Goal: Information Seeking & Learning: Find contact information

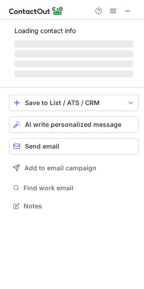
scroll to position [211, 144]
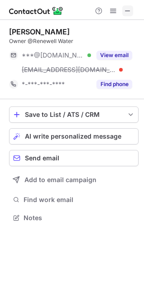
click at [126, 9] on span at bounding box center [127, 10] width 7 height 7
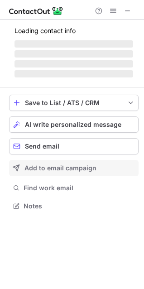
scroll to position [4, 4]
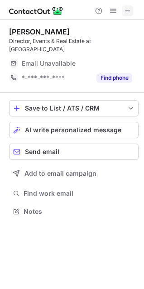
click at [123, 9] on button at bounding box center [127, 10] width 11 height 11
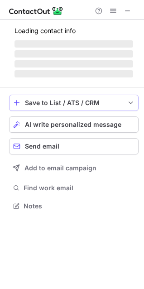
scroll to position [248, 144]
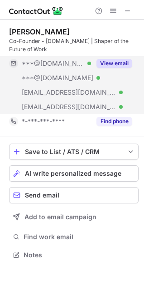
click at [110, 63] on button "View email" at bounding box center [114, 63] width 36 height 9
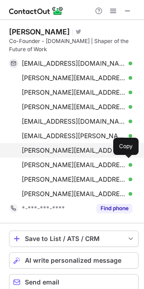
scroll to position [335, 137]
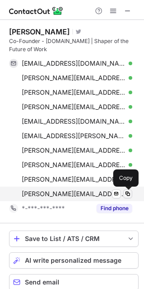
click at [130, 192] on span at bounding box center [127, 193] width 7 height 7
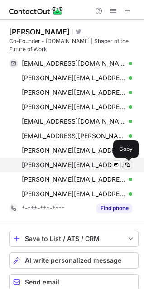
click at [128, 163] on span at bounding box center [127, 164] width 7 height 7
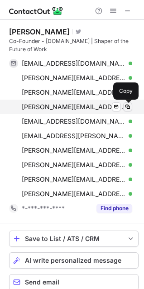
click at [129, 105] on span at bounding box center [127, 106] width 7 height 7
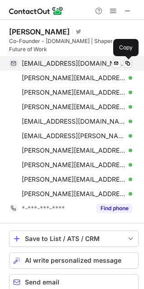
click at [126, 64] on span at bounding box center [127, 63] width 7 height 7
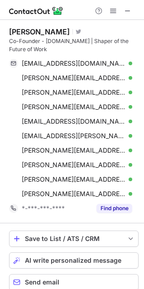
click at [11, 39] on div "Co-Founder - catalyzr.com | Shaper of the Future of Work" at bounding box center [73, 45] width 129 height 16
click at [28, 40] on div "Co-Founder - catalyzr.com | Shaper of the Future of Work" at bounding box center [73, 45] width 129 height 16
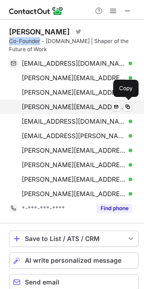
copy div "Co-Founder"
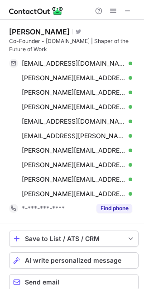
click at [26, 28] on div "Trevor Higgs" at bounding box center [39, 31] width 61 height 9
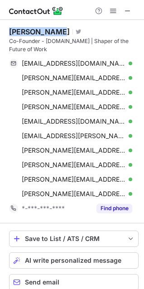
click at [39, 28] on div "Trevor Higgs" at bounding box center [39, 31] width 61 height 9
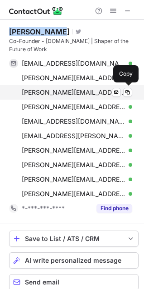
copy div "Trevor Higgs"
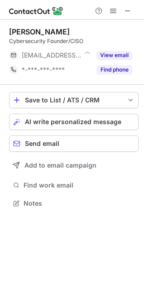
scroll to position [4, 4]
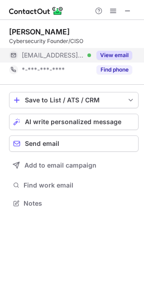
click at [112, 58] on button "View email" at bounding box center [114, 55] width 36 height 9
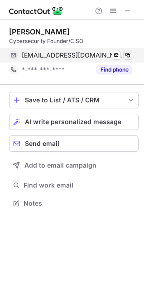
click at [126, 54] on span at bounding box center [127, 55] width 7 height 7
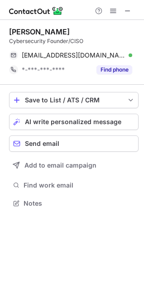
click at [57, 40] on div "Cybersecurity Founder/CISO" at bounding box center [73, 41] width 129 height 8
copy div "Founder"
click at [24, 28] on div "Martin Lemay" at bounding box center [39, 31] width 61 height 9
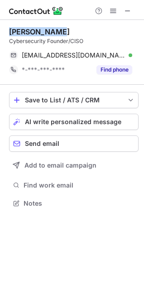
click at [39, 28] on div "Martin Lemay" at bounding box center [39, 31] width 61 height 9
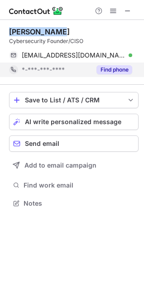
copy div "Martin Lemay"
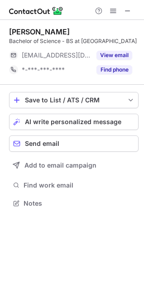
scroll to position [196, 144]
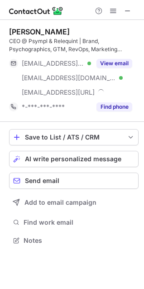
scroll to position [233, 144]
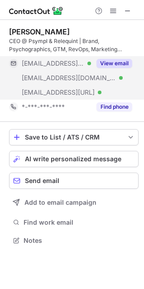
drag, startPoint x: 113, startPoint y: 65, endPoint x: 113, endPoint y: 72, distance: 7.7
click at [113, 65] on button "View email" at bounding box center [114, 63] width 36 height 9
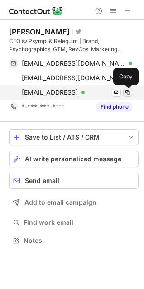
click at [126, 90] on span at bounding box center [127, 92] width 7 height 7
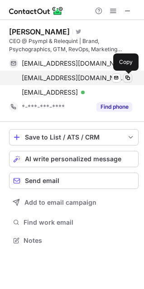
click at [126, 76] on span at bounding box center [127, 77] width 7 height 7
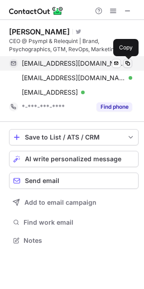
click at [126, 62] on span at bounding box center [127, 63] width 7 height 7
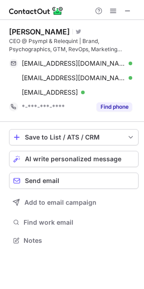
click at [15, 38] on div "CEO @ Psympl & Relequint | Brand, Psychographics, GTM, RevOps, Marketing Automa…" at bounding box center [73, 45] width 129 height 16
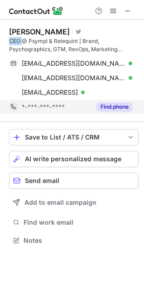
copy div "CEO"
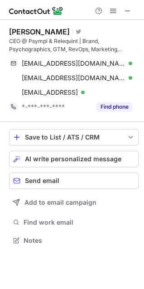
click at [15, 32] on div "Ran Mullins" at bounding box center [39, 31] width 61 height 9
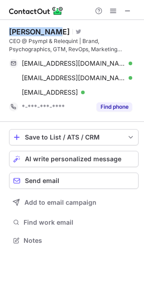
click at [33, 30] on div "Ran Mullins" at bounding box center [39, 31] width 61 height 9
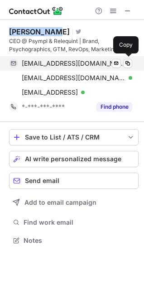
copy div "Ran Mullins"
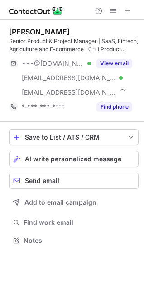
scroll to position [233, 144]
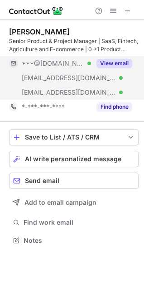
click at [112, 63] on button "View email" at bounding box center [114, 63] width 36 height 9
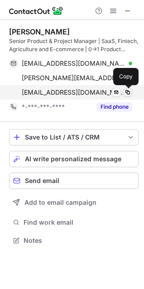
click at [127, 92] on span at bounding box center [127, 92] width 7 height 7
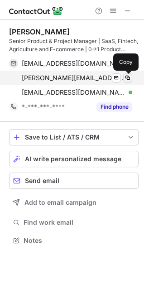
click at [128, 74] on span at bounding box center [127, 77] width 7 height 7
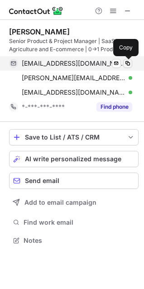
click at [126, 63] on span at bounding box center [127, 63] width 7 height 7
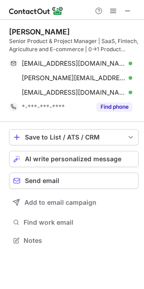
click at [16, 42] on div "Senior Product & Project Manager | SaaS, Fintech, Agriculture and E-commerce | …" at bounding box center [73, 45] width 129 height 16
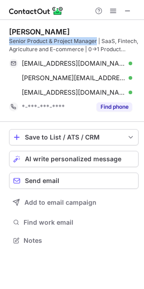
click at [79, 42] on div "Senior Product & Project Manager | SaaS, Fintech, Agriculture and E-commerce | …" at bounding box center [73, 45] width 129 height 16
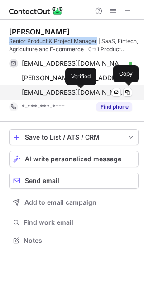
copy div "Senior Product & Project Manager"
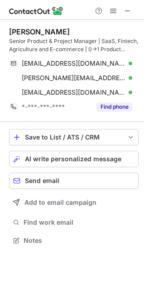
click at [20, 28] on div "Joel Parent" at bounding box center [39, 31] width 61 height 9
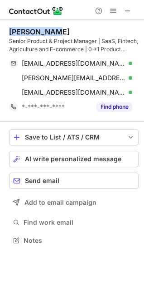
click at [37, 28] on div "Joel Parent" at bounding box center [39, 31] width 61 height 9
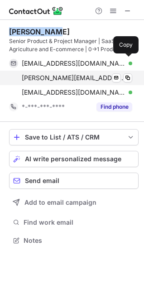
copy div "Joel Parent"
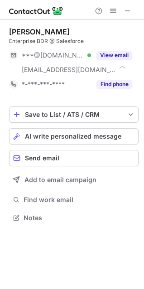
scroll to position [211, 144]
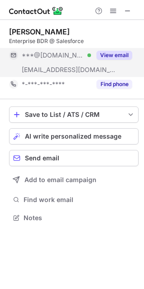
drag, startPoint x: 110, startPoint y: 52, endPoint x: 111, endPoint y: 58, distance: 6.3
click at [110, 52] on button "View email" at bounding box center [114, 55] width 36 height 9
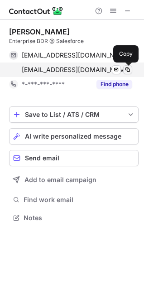
click at [129, 67] on span at bounding box center [127, 69] width 7 height 7
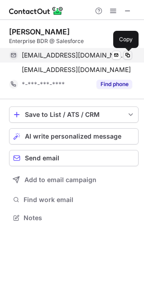
click at [130, 52] on span at bounding box center [127, 55] width 7 height 7
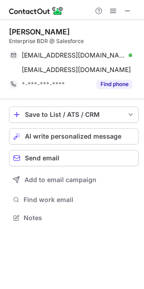
click at [22, 31] on div "[PERSON_NAME]" at bounding box center [39, 31] width 61 height 9
click at [51, 27] on div "[PERSON_NAME]" at bounding box center [39, 31] width 61 height 9
copy div "Andrew DeGroot"
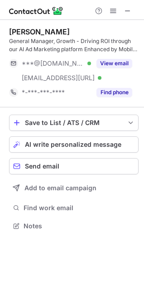
scroll to position [219, 144]
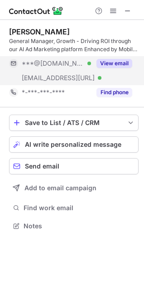
click at [128, 62] on button "View email" at bounding box center [114, 63] width 36 height 9
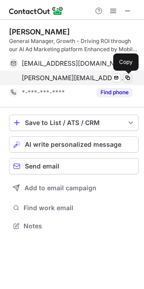
click at [126, 76] on span at bounding box center [127, 77] width 7 height 7
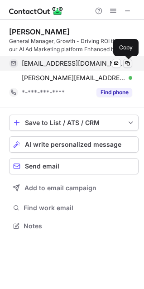
click at [125, 60] on span at bounding box center [127, 63] width 7 height 7
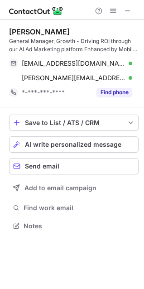
click at [20, 41] on div "General Manager, Growth - Driving ROI through our AI Ad Marketing platform Enha…" at bounding box center [73, 45] width 129 height 16
click at [37, 41] on div "General Manager, Growth - Driving ROI through our AI Ad Marketing platform Enha…" at bounding box center [73, 45] width 129 height 16
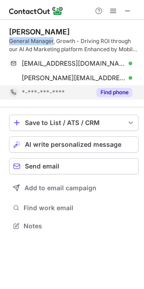
copy div "General Manager"
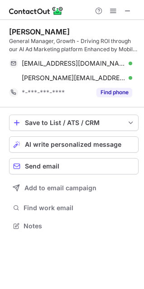
click at [16, 31] on div "Nicolas Bitner" at bounding box center [39, 31] width 61 height 9
click at [50, 31] on div "Nicolas Bitner" at bounding box center [39, 31] width 61 height 9
copy div "Nicolas Bitner"
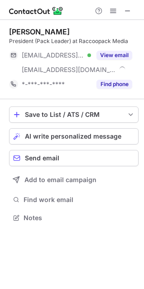
scroll to position [211, 144]
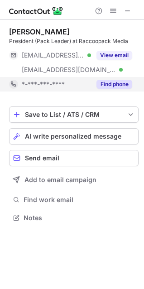
drag, startPoint x: 104, startPoint y: 55, endPoint x: 104, endPoint y: 81, distance: 26.2
click at [104, 55] on button "View email" at bounding box center [114, 55] width 36 height 9
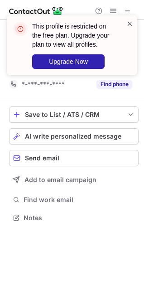
click at [128, 22] on span at bounding box center [129, 23] width 7 height 9
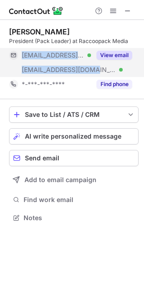
drag, startPoint x: 109, startPoint y: 69, endPoint x: 92, endPoint y: 70, distance: 17.2
click at [92, 70] on div "***@yahoo.ca Verified ***@raccoopack.media Verified View email" at bounding box center [73, 62] width 129 height 29
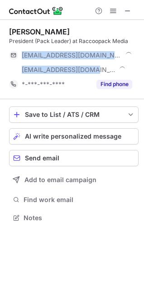
copy div "***@yahoo.ca Verified ***@raccoopack.media"
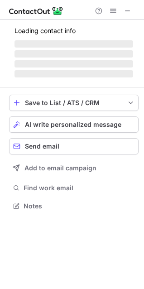
scroll to position [4, 4]
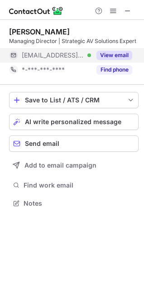
click at [119, 57] on button "View email" at bounding box center [114, 55] width 36 height 9
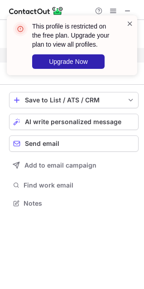
click at [129, 21] on span at bounding box center [129, 23] width 7 height 9
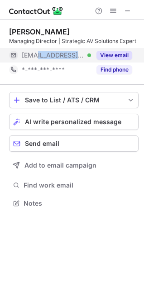
drag, startPoint x: 82, startPoint y: 52, endPoint x: 61, endPoint y: 109, distance: 61.0
click at [37, 54] on div "[EMAIL_ADDRESS][DOMAIN_NAME] Verified" at bounding box center [56, 55] width 69 height 8
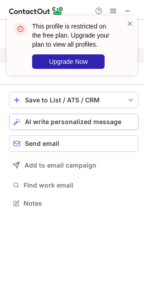
copy span "[DOMAIN_NAME]"
click at [126, 23] on span at bounding box center [129, 23] width 7 height 9
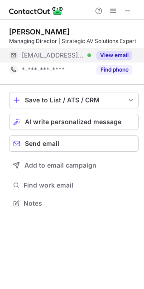
click at [127, 10] on div "This profile is restricted on the free plan. Upgrade your plan to view all prof…" at bounding box center [72, 15] width 145 height 18
click at [18, 29] on div "[PERSON_NAME]" at bounding box center [39, 31] width 61 height 9
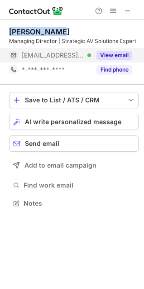
click at [47, 30] on div "[PERSON_NAME]" at bounding box center [39, 31] width 61 height 9
copy div "[PERSON_NAME]"
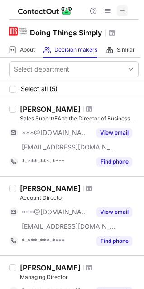
click at [118, 9] on button at bounding box center [122, 10] width 11 height 11
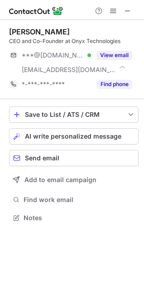
scroll to position [211, 144]
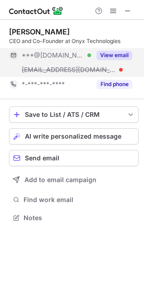
click at [114, 54] on button "View email" at bounding box center [114, 55] width 36 height 9
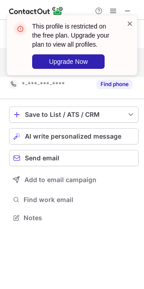
click at [128, 22] on span at bounding box center [129, 23] width 7 height 9
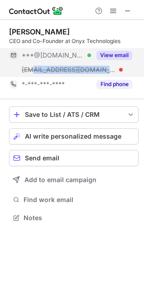
drag, startPoint x: 88, startPoint y: 67, endPoint x: 31, endPoint y: 70, distance: 57.1
click at [31, 70] on div "***@onyxtech.ca" at bounding box center [56, 70] width 69 height 8
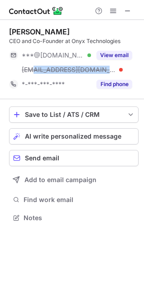
copy span "@onyxtech.ca"
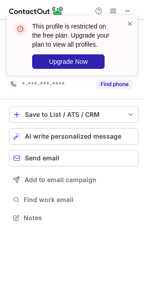
scroll to position [196, 144]
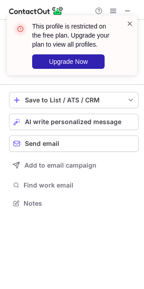
click at [128, 22] on span at bounding box center [129, 23] width 7 height 9
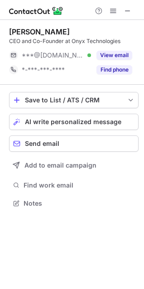
click at [9, 29] on div "Marc Olivier Therrien CEO and Co-Founder at Onyx Technologies ***@outlook.com V…" at bounding box center [72, 118] width 144 height 197
click at [16, 30] on div "Marc Olivier Therrien" at bounding box center [39, 31] width 61 height 9
click at [68, 29] on div "Marc Olivier Therrien" at bounding box center [39, 31] width 61 height 9
copy div "Marc Olivier Therrien"
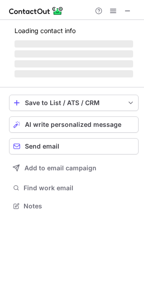
scroll to position [211, 144]
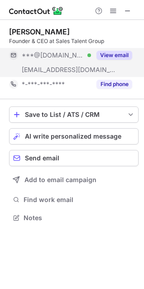
click at [114, 51] on button "View email" at bounding box center [114, 55] width 36 height 9
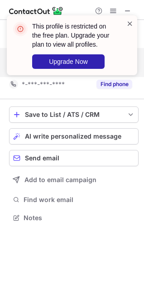
click at [128, 22] on span at bounding box center [129, 23] width 7 height 9
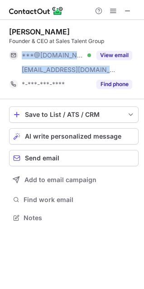
drag, startPoint x: 104, startPoint y: 67, endPoint x: 94, endPoint y: 72, distance: 11.5
click at [94, 72] on div "***@hotmail.com Verified ***@salestalentgroup.ca View email" at bounding box center [73, 62] width 129 height 29
copy div "***@hotmail.com Verified ***@salestalentgroup.ca"
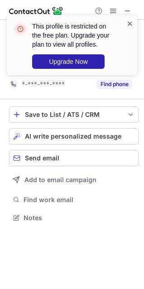
click at [128, 24] on span at bounding box center [129, 23] width 7 height 9
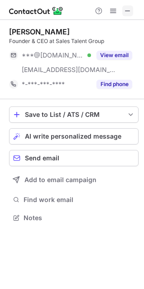
click at [128, 11] on span at bounding box center [127, 10] width 7 height 7
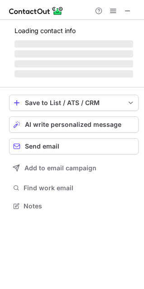
scroll to position [204, 144]
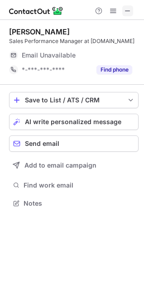
click at [130, 9] on span at bounding box center [127, 10] width 7 height 7
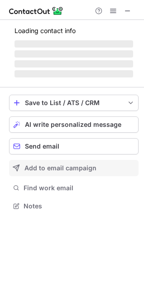
scroll to position [219, 144]
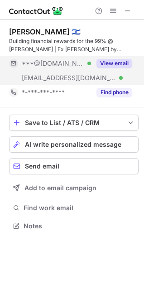
click at [112, 60] on button "View email" at bounding box center [114, 63] width 36 height 9
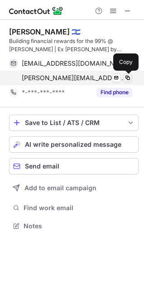
click at [126, 76] on span at bounding box center [127, 77] width 7 height 7
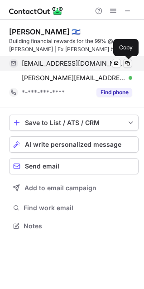
click at [126, 63] on span at bounding box center [127, 63] width 7 height 7
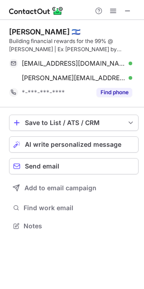
click at [122, 41] on div "Building financial rewards for the 99% @ Debbie | Ex Marcus by Goldman Sachs" at bounding box center [73, 45] width 129 height 16
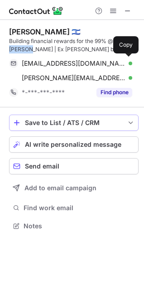
copy div "Debbie"
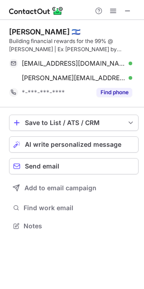
click at [19, 29] on div "Frida Leibowitz 🇮🇱" at bounding box center [44, 31] width 71 height 9
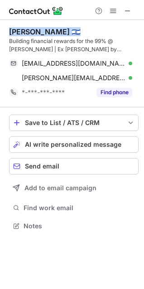
click at [33, 28] on div "Frida Leibowitz 🇮🇱" at bounding box center [44, 31] width 71 height 9
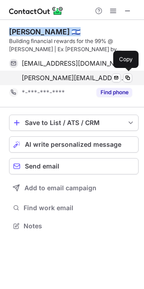
copy div "Frida Leibowitz"
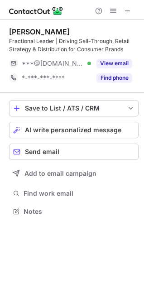
scroll to position [204, 144]
click at [130, 8] on span at bounding box center [127, 10] width 7 height 7
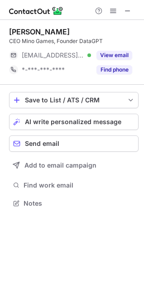
scroll to position [196, 144]
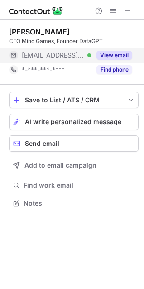
click at [128, 56] on button "View email" at bounding box center [114, 55] width 36 height 9
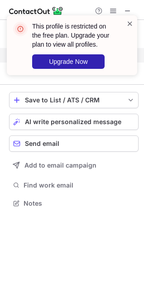
click at [128, 22] on span at bounding box center [129, 23] width 7 height 9
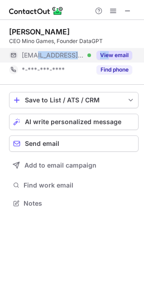
drag, startPoint x: 39, startPoint y: 55, endPoint x: 109, endPoint y: 62, distance: 70.0
click at [109, 62] on div "[EMAIL_ADDRESS][DOMAIN_NAME] Verified View email" at bounding box center [70, 55] width 123 height 14
copy div "[DOMAIN_NAME] Verified Vie"
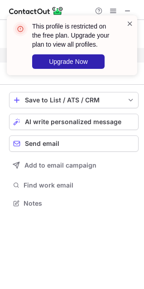
click at [127, 24] on span at bounding box center [129, 23] width 7 height 9
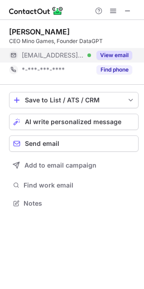
click at [128, 9] on div "This profile is restricted on the free plan. Upgrade your plan to view all prof…" at bounding box center [72, 15] width 145 height 18
click at [123, 7] on button at bounding box center [127, 10] width 11 height 11
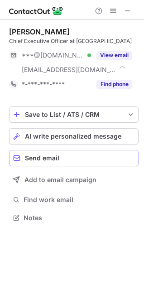
scroll to position [211, 144]
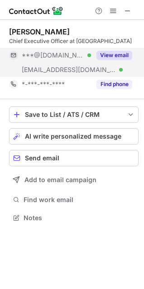
click at [111, 56] on button "View email" at bounding box center [114, 55] width 36 height 9
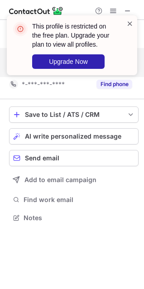
click at [128, 22] on span at bounding box center [129, 23] width 7 height 9
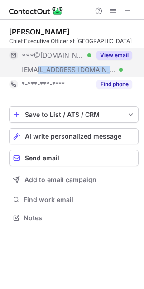
drag, startPoint x: 90, startPoint y: 68, endPoint x: 35, endPoint y: 74, distance: 55.9
click at [35, 74] on div "***@patagonia.com Verified" at bounding box center [50, 69] width 82 height 14
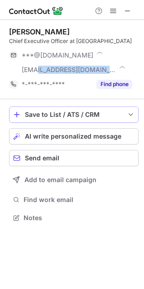
copy span "patagonia.com"
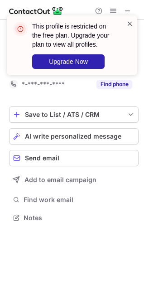
click at [129, 21] on span at bounding box center [129, 23] width 7 height 9
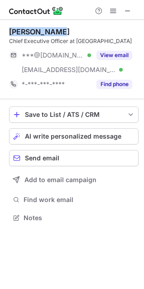
drag, startPoint x: 7, startPoint y: 29, endPoint x: 51, endPoint y: 28, distance: 43.9
click at [51, 28] on div "Ryan Gellert Chief Executive Officer at Patagonia ***@gmail.com Verified ***@pa…" at bounding box center [72, 125] width 144 height 211
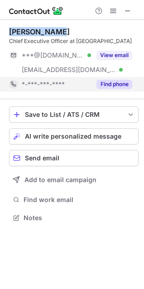
copy div "Ryan Gellert"
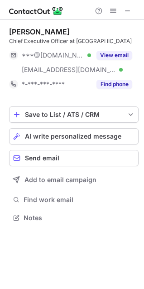
click at [16, 39] on div "Chief Executive Officer at Patagonia" at bounding box center [73, 41] width 129 height 8
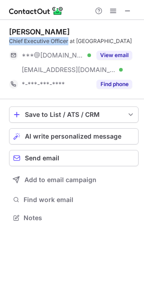
click at [54, 40] on div "Chief Executive Officer at Patagonia" at bounding box center [73, 41] width 129 height 8
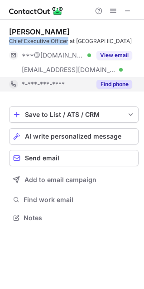
copy div "Chief Executive Officer"
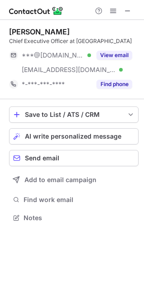
click at [16, 31] on div "Ryan Gellert" at bounding box center [39, 31] width 61 height 9
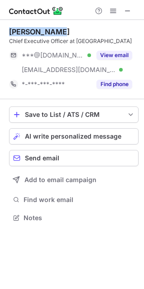
click at [34, 31] on div "Ryan Gellert" at bounding box center [39, 31] width 61 height 9
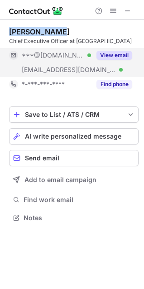
copy div "Ryan Gellert"
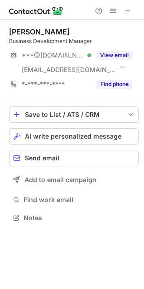
scroll to position [211, 144]
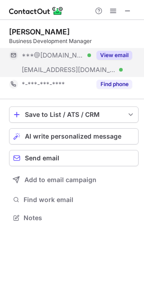
drag, startPoint x: 111, startPoint y: 58, endPoint x: 111, endPoint y: 71, distance: 13.1
click at [111, 58] on button "View email" at bounding box center [114, 55] width 36 height 9
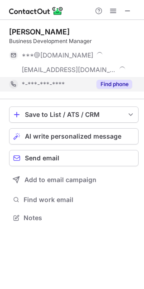
scroll to position [225, 144]
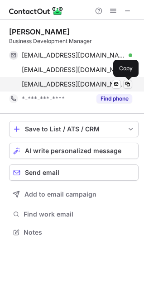
click at [128, 80] on span at bounding box center [127, 83] width 7 height 7
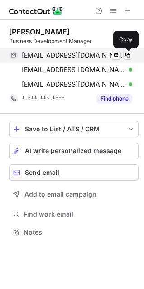
click at [128, 54] on span at bounding box center [127, 55] width 7 height 7
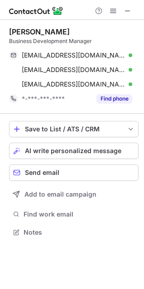
click at [22, 42] on div "Business Development Manager" at bounding box center [73, 41] width 129 height 8
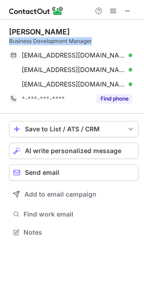
click at [77, 41] on div "Business Development Manager" at bounding box center [73, 41] width 129 height 8
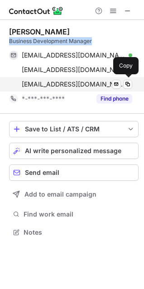
copy div "Business Development Manager"
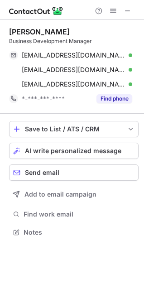
click at [18, 31] on div "Jordyn Petrik" at bounding box center [39, 31] width 61 height 9
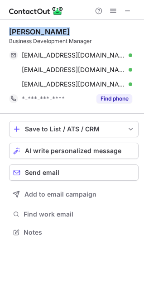
click at [39, 30] on div "Jordyn Petrik" at bounding box center [39, 31] width 61 height 9
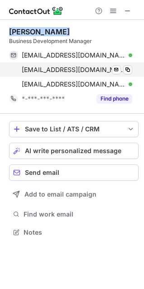
copy div "Jordyn Petrik"
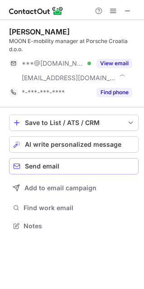
scroll to position [219, 144]
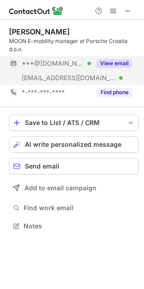
click at [111, 63] on button "View email" at bounding box center [114, 63] width 36 height 9
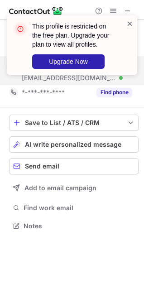
click at [128, 24] on span at bounding box center [129, 23] width 7 height 9
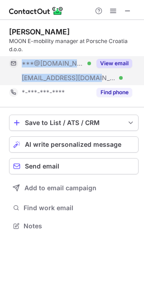
drag, startPoint x: 99, startPoint y: 76, endPoint x: 90, endPoint y: 81, distance: 10.5
click at [90, 81] on div "***@[DOMAIN_NAME] Verified [EMAIL_ADDRESS][DOMAIN_NAME] Verified View email" at bounding box center [73, 70] width 129 height 29
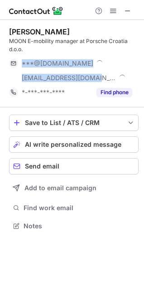
copy div "***@[DOMAIN_NAME] Verified [EMAIL_ADDRESS][DOMAIN_NAME]"
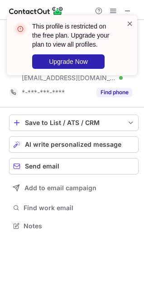
click at [127, 24] on span at bounding box center [129, 23] width 7 height 9
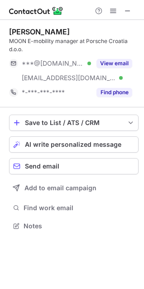
click at [25, 30] on div "[PERSON_NAME]" at bounding box center [39, 31] width 61 height 9
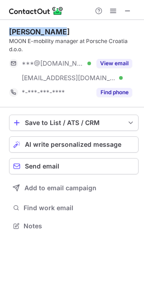
click at [40, 30] on div "[PERSON_NAME]" at bounding box center [39, 31] width 61 height 9
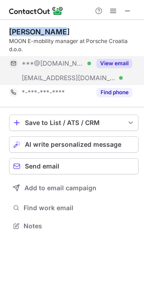
copy div "[PERSON_NAME]"
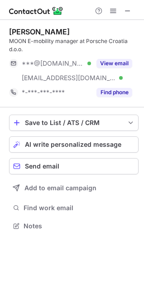
click at [20, 29] on div "[PERSON_NAME]" at bounding box center [39, 31] width 61 height 9
click at [19, 29] on div "Bojan Tkalec" at bounding box center [39, 31] width 61 height 9
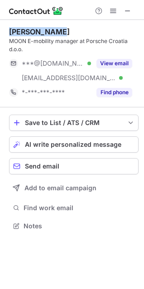
click at [40, 31] on div "Bojan Tkalec" at bounding box center [39, 31] width 61 height 9
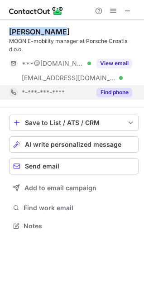
copy div "Bojan Tkalec"
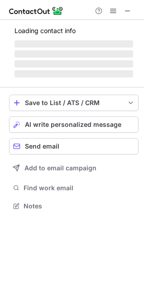
scroll to position [204, 144]
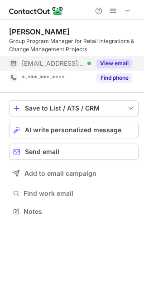
click at [119, 62] on button "View email" at bounding box center [114, 63] width 36 height 9
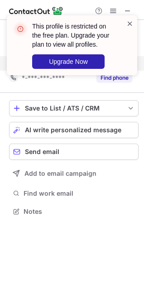
click at [128, 23] on span at bounding box center [129, 23] width 7 height 9
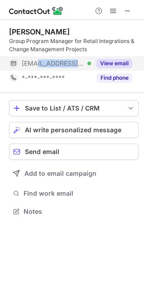
drag, startPoint x: 72, startPoint y: 61, endPoint x: 38, endPoint y: 63, distance: 34.5
click at [38, 63] on div "***@mol.hu Verified" at bounding box center [56, 63] width 69 height 8
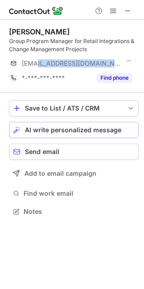
copy span "mol.hu"
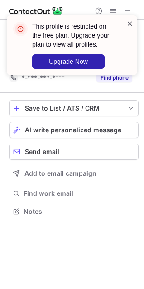
click at [130, 22] on span at bounding box center [129, 23] width 7 height 9
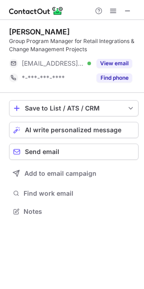
click at [128, 11] on div "This profile is restricted on the free plan. Upgrade your plan to view all prof…" at bounding box center [72, 48] width 145 height 85
click at [128, 10] on span at bounding box center [127, 10] width 7 height 7
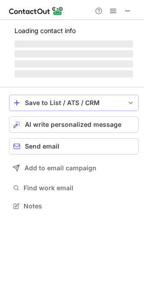
scroll to position [219, 144]
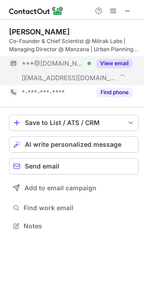
click at [117, 64] on button "View email" at bounding box center [114, 63] width 36 height 9
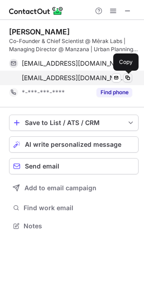
click at [127, 77] on span at bounding box center [127, 77] width 7 height 7
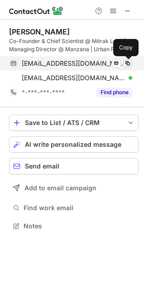
click at [127, 62] on span at bounding box center [127, 63] width 7 height 7
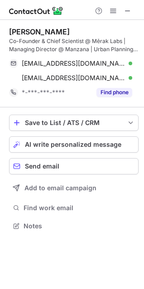
click at [14, 40] on div "Co-Founder & Chief Scientist @ Mērak Labs | Managing Director @ Manzana | Urban…" at bounding box center [73, 45] width 129 height 16
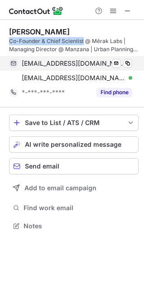
drag, startPoint x: 74, startPoint y: 40, endPoint x: 85, endPoint y: 66, distance: 28.4
click at [75, 40] on div "Co-Founder & Chief Scientist @ Mērak Labs | Managing Director @ Manzana | Urban…" at bounding box center [73, 45] width 129 height 16
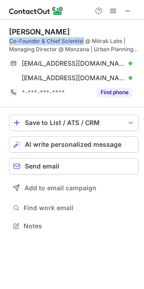
copy div "Co-Founder & Chief Scientist"
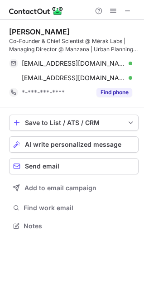
click at [18, 29] on div "Erin Rothman" at bounding box center [39, 31] width 61 height 9
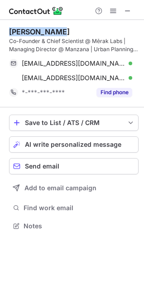
click at [51, 28] on div "Erin Rothman" at bounding box center [39, 31] width 61 height 9
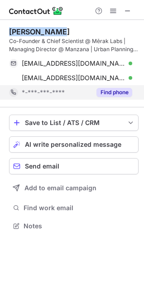
copy div "Erin Rothman"
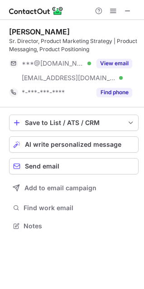
scroll to position [219, 144]
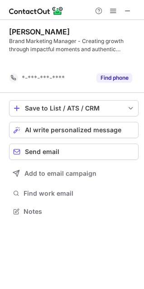
scroll to position [190, 144]
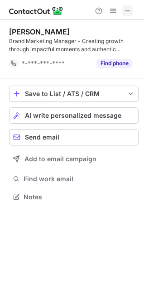
click at [126, 7] on span at bounding box center [127, 10] width 7 height 7
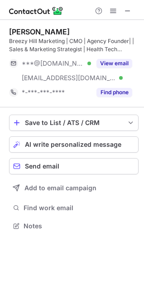
scroll to position [219, 144]
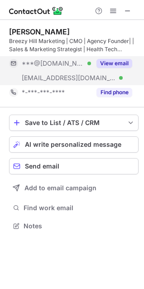
click at [110, 63] on button "View email" at bounding box center [114, 63] width 36 height 9
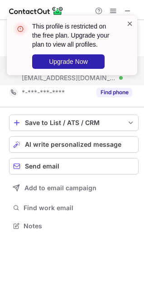
click at [128, 22] on span at bounding box center [129, 23] width 7 height 9
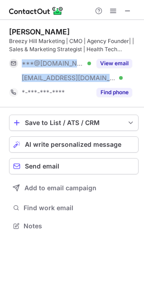
drag, startPoint x: 121, startPoint y: 78, endPoint x: 109, endPoint y: 78, distance: 12.2
click at [109, 78] on div "***@gmail.com Verified ***@breezyhillmarketing.com Verified View email" at bounding box center [73, 70] width 129 height 29
copy div "***@gmail.com Verified ***@breezyhillmarketing.com"
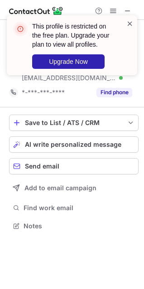
click at [127, 23] on span at bounding box center [129, 23] width 7 height 9
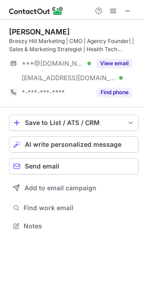
click at [15, 31] on div "Laura Hill" at bounding box center [39, 31] width 61 height 9
click at [35, 29] on div "Laura Hill" at bounding box center [39, 31] width 61 height 9
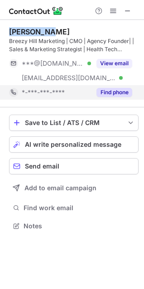
copy div "Laura Hill"
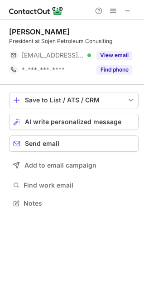
scroll to position [196, 144]
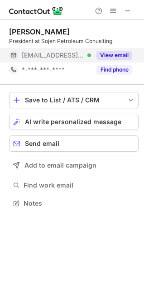
click at [119, 52] on button "View email" at bounding box center [114, 55] width 36 height 9
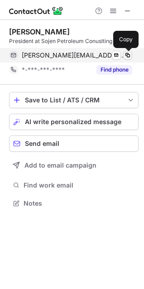
click at [127, 54] on span at bounding box center [127, 55] width 7 height 7
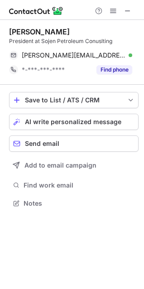
click at [47, 41] on div "President at Sojen Petroleum Conuslting" at bounding box center [73, 41] width 129 height 8
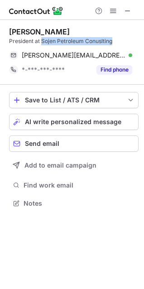
click at [94, 39] on div "President at Sojen Petroleum Conuslting" at bounding box center [73, 41] width 129 height 8
copy div "Sojen Petroleum Conuslting"
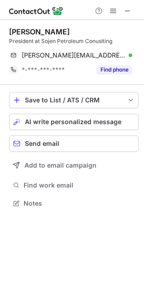
scroll to position [196, 144]
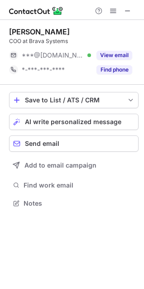
scroll to position [196, 144]
click at [129, 7] on span at bounding box center [127, 10] width 7 height 7
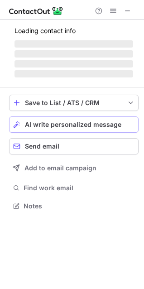
scroll to position [204, 144]
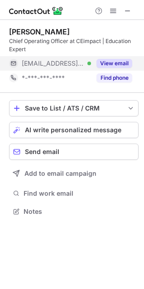
click at [102, 63] on button "View email" at bounding box center [114, 63] width 36 height 9
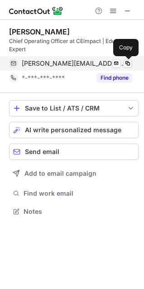
click at [126, 63] on span at bounding box center [127, 63] width 7 height 7
click at [130, 62] on span at bounding box center [127, 63] width 7 height 7
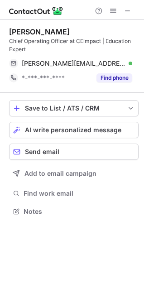
click at [17, 41] on div "Chief Operating Officer at CEimpact | Education Expert" at bounding box center [73, 45] width 129 height 16
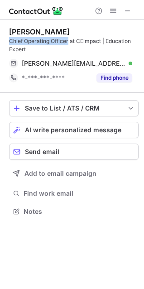
click at [55, 41] on div "Chief Operating Officer at CEimpact | Education Expert" at bounding box center [73, 45] width 129 height 16
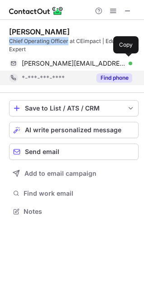
copy div "Chief Operating Officer"
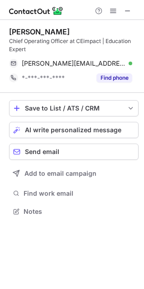
click at [22, 31] on div "Kathy Schott" at bounding box center [39, 31] width 61 height 9
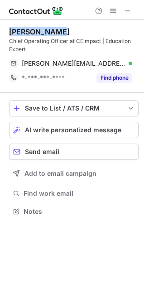
click at [34, 31] on div "Kathy Schott" at bounding box center [39, 31] width 61 height 9
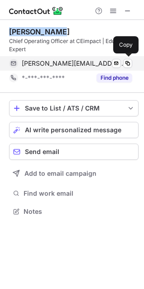
copy div "Kathy Schott"
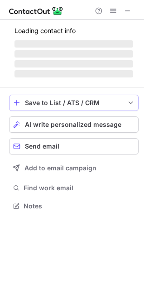
scroll to position [219, 144]
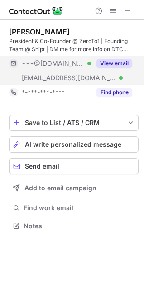
drag, startPoint x: 117, startPoint y: 62, endPoint x: 117, endPoint y: 67, distance: 5.4
click at [117, 62] on button "View email" at bounding box center [114, 63] width 36 height 9
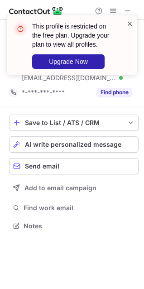
click at [130, 22] on span at bounding box center [129, 23] width 7 height 9
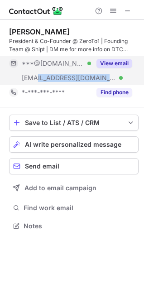
drag, startPoint x: 81, startPoint y: 76, endPoint x: 38, endPoint y: 82, distance: 43.8
click at [38, 82] on div "***@zeroto1.co Verified" at bounding box center [50, 78] width 82 height 14
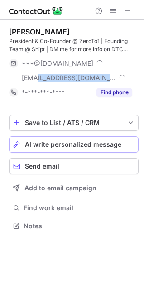
copy span "zeroto1.co"
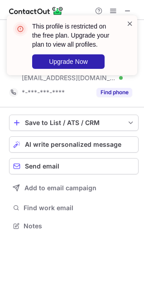
click at [127, 23] on span at bounding box center [129, 23] width 7 height 9
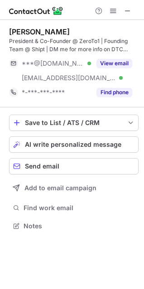
click at [9, 31] on div "Riley Cronin" at bounding box center [39, 31] width 61 height 9
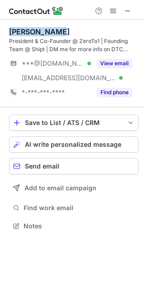
click at [31, 29] on div "Riley Cronin" at bounding box center [39, 31] width 61 height 9
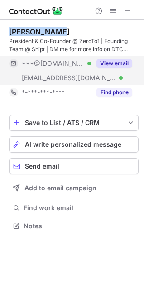
copy div "Riley Cronin"
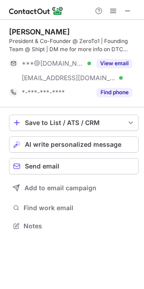
click at [22, 42] on div "President & Co-Founder @ ZeroTo1 | Founding Team @ Shipt | DM me for more info …" at bounding box center [73, 45] width 129 height 16
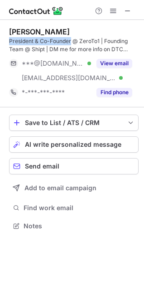
click at [61, 43] on div "President & Co-Founder @ ZeroTo1 | Founding Team @ Shipt | DM me for more info …" at bounding box center [73, 45] width 129 height 16
copy div "President & Co-Founder"
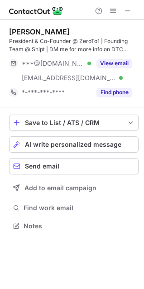
click at [18, 28] on div "Riley Cronin" at bounding box center [39, 31] width 61 height 9
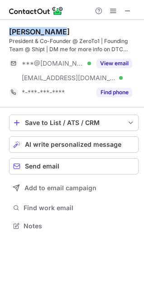
click at [32, 29] on div "Riley Cronin" at bounding box center [39, 31] width 61 height 9
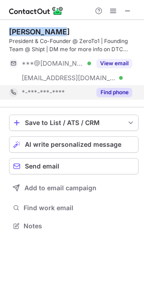
copy div "Riley Cronin"
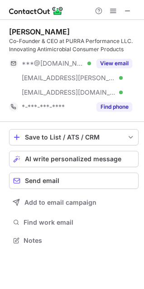
scroll to position [233, 144]
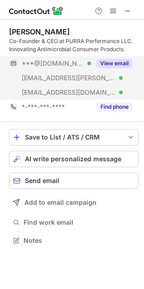
drag, startPoint x: 124, startPoint y: 62, endPoint x: 124, endPoint y: 68, distance: 6.3
click at [124, 62] on button "View email" at bounding box center [114, 63] width 36 height 9
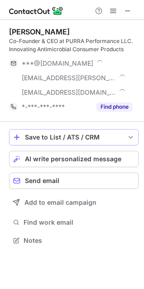
scroll to position [248, 144]
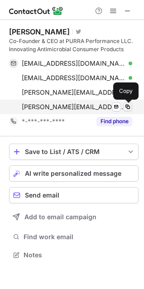
click at [128, 104] on span at bounding box center [127, 106] width 7 height 7
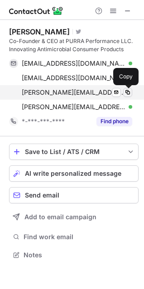
click at [124, 90] on span at bounding box center [127, 92] width 7 height 7
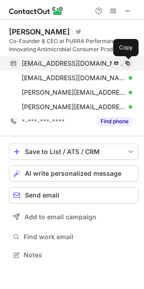
click at [127, 62] on span at bounding box center [127, 63] width 7 height 7
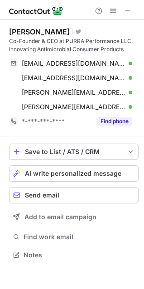
click at [12, 42] on div "Co-Founder & CEO at PURRA Performance LLC. Innovating Antimicrobial Consumer Pr…" at bounding box center [73, 45] width 129 height 16
click at [46, 41] on div "Co-Founder & CEO at PURRA Performance LLC. Innovating Antimicrobial Consumer Pr…" at bounding box center [73, 45] width 129 height 16
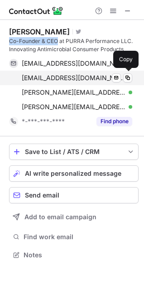
copy div "Co-Founder & CEO"
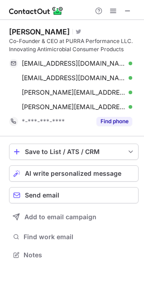
click at [19, 33] on div "Mark Miller" at bounding box center [39, 31] width 61 height 9
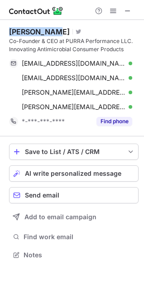
click at [39, 32] on div "Mark Miller" at bounding box center [39, 31] width 61 height 9
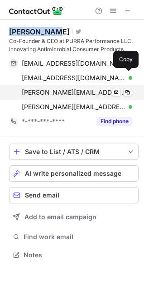
copy div "Mark Miller"
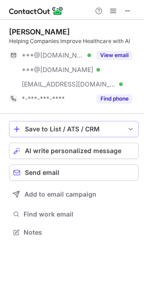
scroll to position [225, 144]
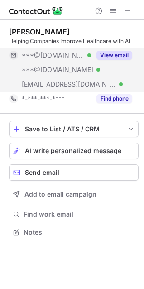
click at [118, 52] on button "View email" at bounding box center [114, 55] width 36 height 9
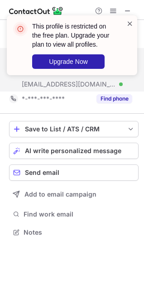
click at [128, 22] on span at bounding box center [129, 23] width 7 height 9
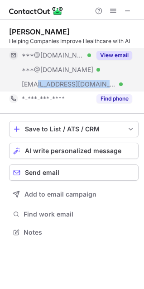
drag, startPoint x: 84, startPoint y: 85, endPoint x: 35, endPoint y: 84, distance: 48.9
click at [35, 84] on div "[EMAIL_ADDRESS][DOMAIN_NAME] Verified" at bounding box center [56, 84] width 69 height 8
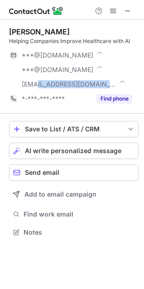
copy span "[DOMAIN_NAME]"
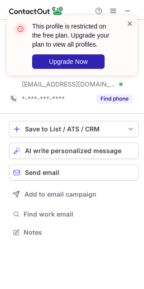
click at [129, 22] on span at bounding box center [129, 23] width 7 height 9
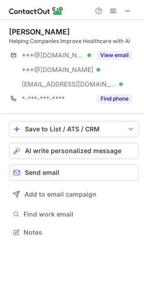
click at [13, 30] on div "This profile is restricted on the free plan. Upgrade your plan to view all prof…" at bounding box center [72, 144] width 144 height 289
click at [13, 30] on div "Stacey Hunt" at bounding box center [39, 31] width 61 height 9
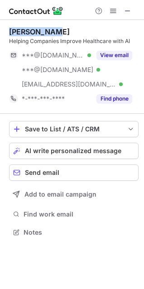
click at [47, 28] on div "Stacey Hunt" at bounding box center [39, 31] width 61 height 9
copy div "Stacey Hunt"
click at [123, 10] on button at bounding box center [127, 10] width 11 height 11
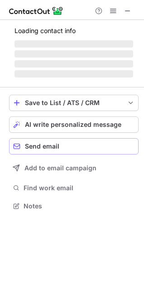
scroll to position [204, 144]
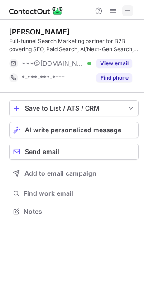
click at [128, 7] on span at bounding box center [127, 10] width 7 height 7
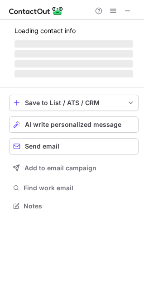
scroll to position [219, 144]
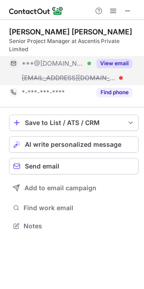
click at [120, 67] on button "View email" at bounding box center [114, 63] width 36 height 9
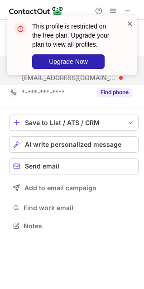
click at [127, 22] on span at bounding box center [129, 23] width 7 height 9
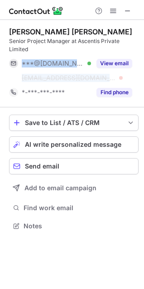
drag, startPoint x: 99, startPoint y: 76, endPoint x: 91, endPoint y: 79, distance: 8.7
click at [91, 79] on div "***@[DOMAIN_NAME] Verified [EMAIL_ADDRESS][DOMAIN_NAME] View email" at bounding box center [73, 70] width 129 height 29
copy div "***@[DOMAIN_NAME] Verified [EMAIL_ADDRESS][DOMAIN_NAME]"
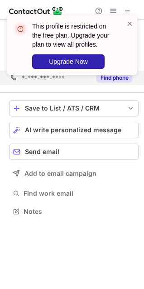
scroll to position [204, 144]
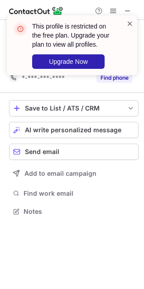
click at [130, 22] on span at bounding box center [129, 23] width 7 height 9
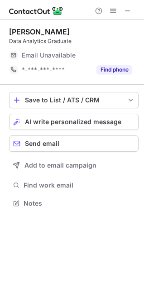
scroll to position [4, 4]
click at [124, 8] on span at bounding box center [127, 10] width 7 height 7
